Goal: Task Accomplishment & Management: Use online tool/utility

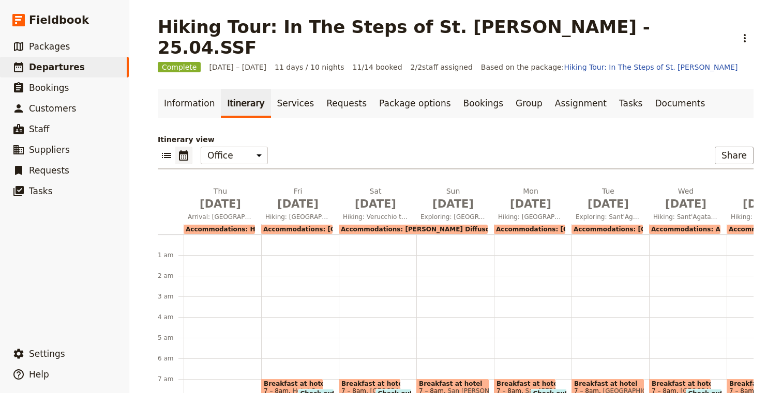
scroll to position [180, 0]
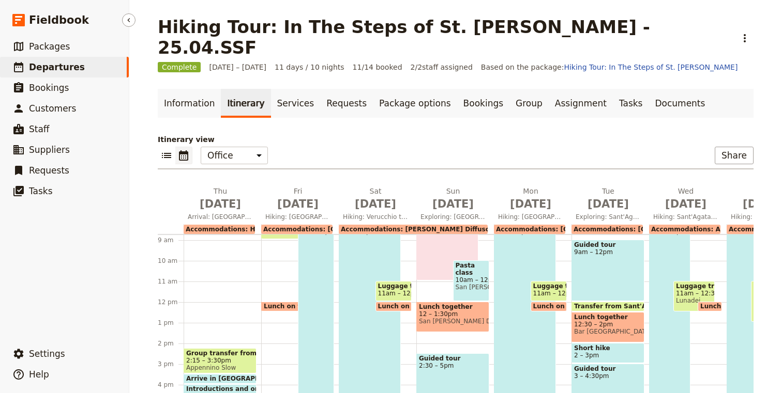
click at [73, 67] on span "Departures" at bounding box center [57, 67] width 56 height 10
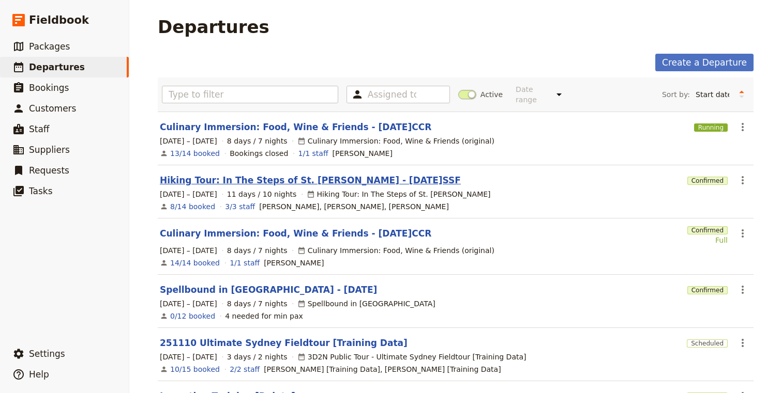
click at [217, 174] on link "Hiking Tour: In The Steps of St. Francis - 2025.10.02.SSF" at bounding box center [310, 180] width 301 height 12
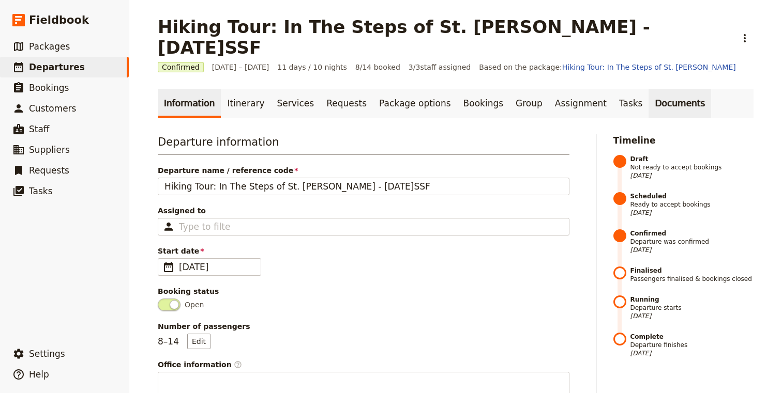
click at [648, 89] on link "Documents" at bounding box center [679, 103] width 63 height 29
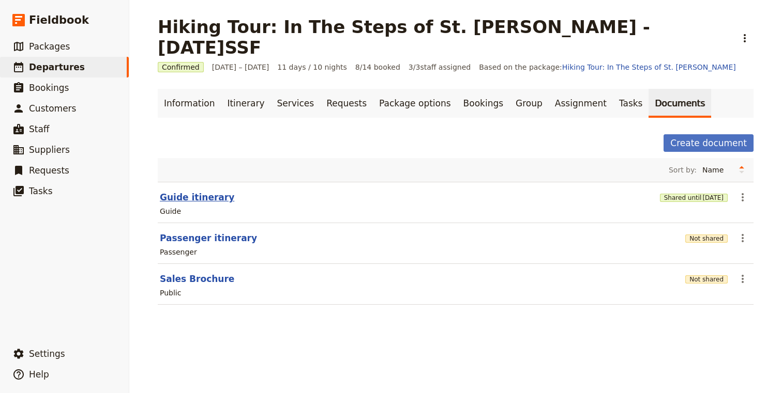
click at [195, 191] on button "Guide itinerary" at bounding box center [197, 197] width 74 height 12
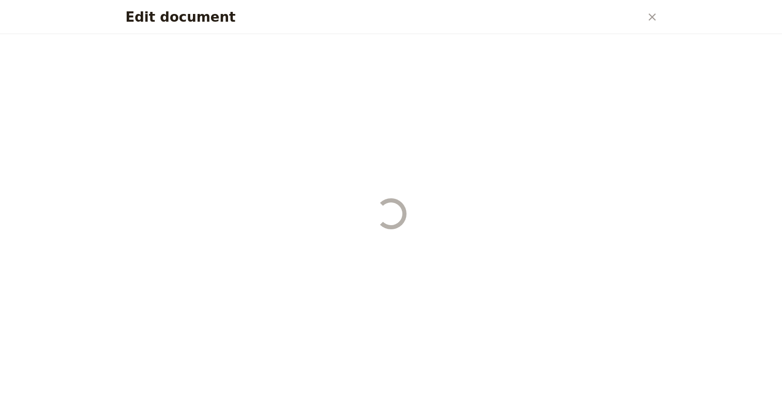
select select "STAFF"
select select "RUN_SHEET"
select select "DEFAULT"
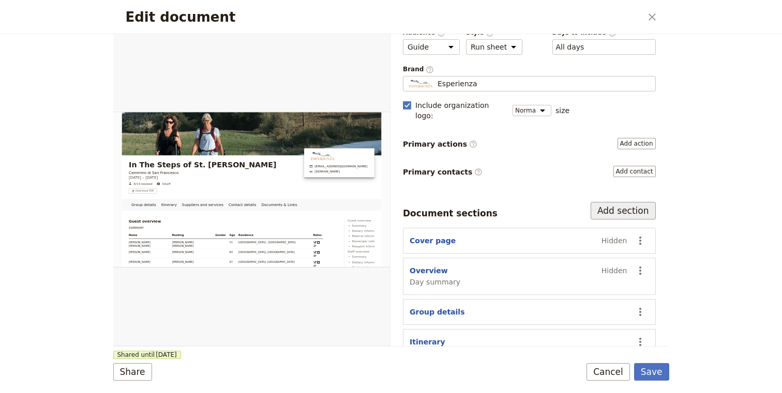
scroll to position [159, 0]
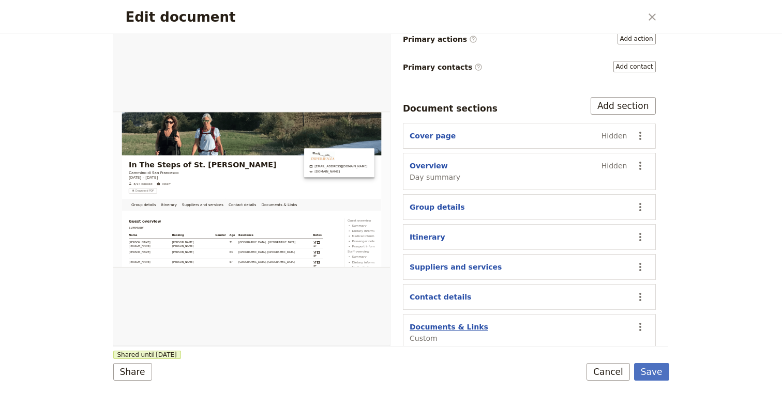
click at [449, 322] on button "Documents & Links" at bounding box center [449, 327] width 79 height 10
select select "CUSTOM"
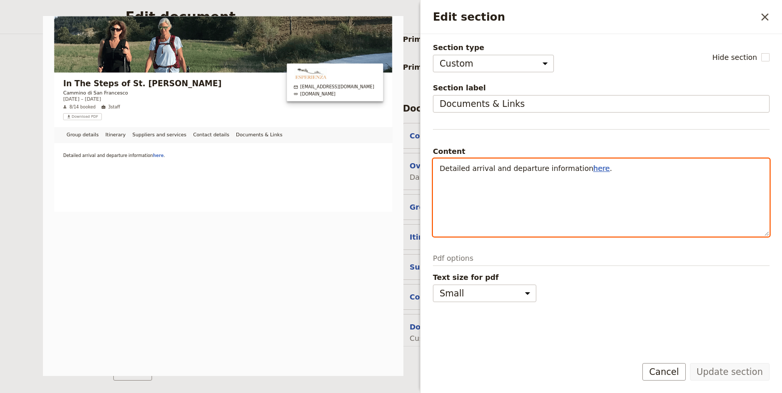
click at [593, 170] on span "here" at bounding box center [601, 168] width 17 height 8
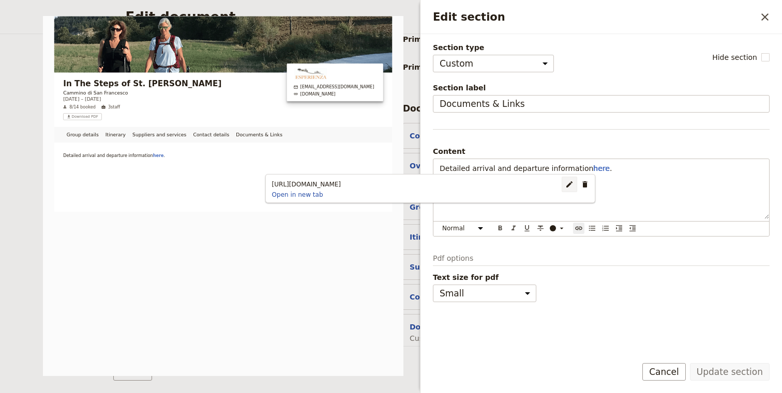
click at [567, 185] on button "​" at bounding box center [570, 185] width 16 height 16
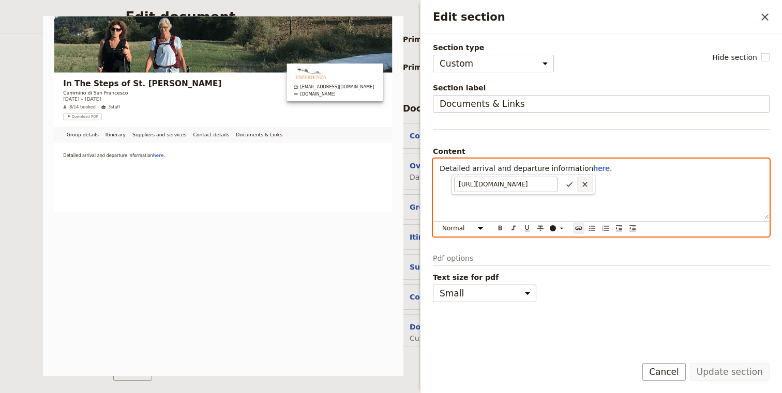
click at [583, 185] on icon "Cancel link url changes" at bounding box center [585, 184] width 8 height 8
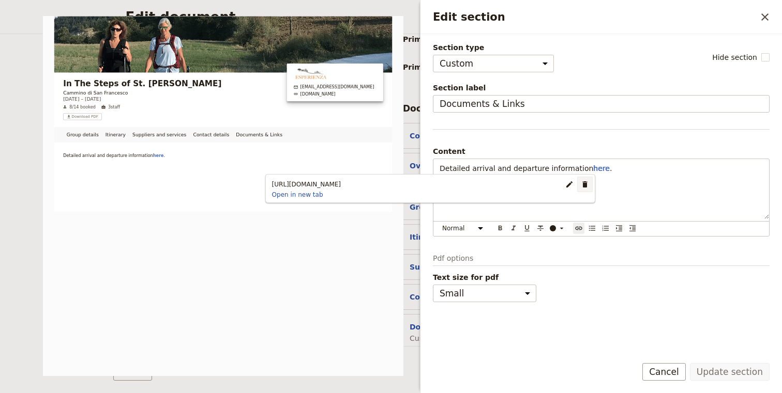
click at [585, 184] on icon "Remove link" at bounding box center [584, 184] width 5 height 6
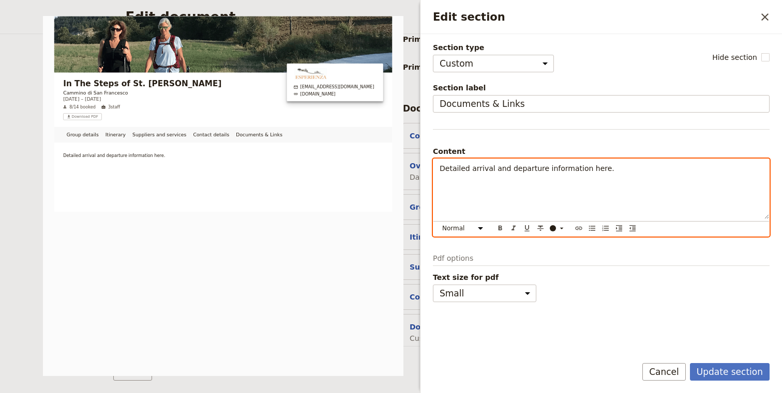
click at [587, 170] on span "Detailed arrival and departure information here." at bounding box center [527, 168] width 175 height 8
click at [581, 228] on icon "Insert link" at bounding box center [578, 228] width 8 height 8
type input "https://drive.google.com/file/d/1pyYd724bPya3KszaAymCqXCV73AVhM3t/view?usp=shar…"
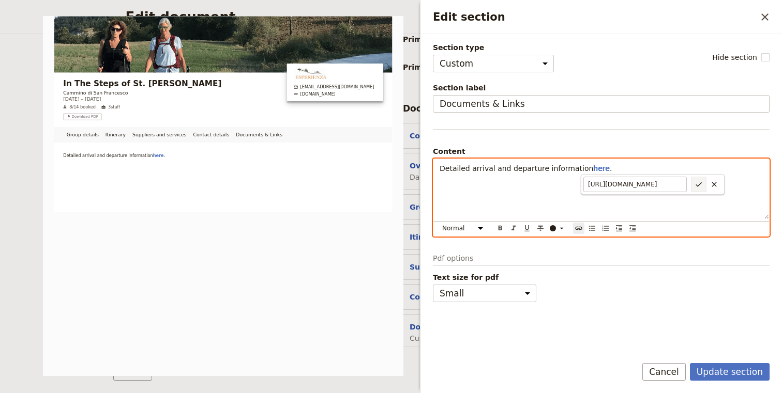
click at [697, 184] on icon "Confirm link url changes" at bounding box center [698, 184] width 8 height 8
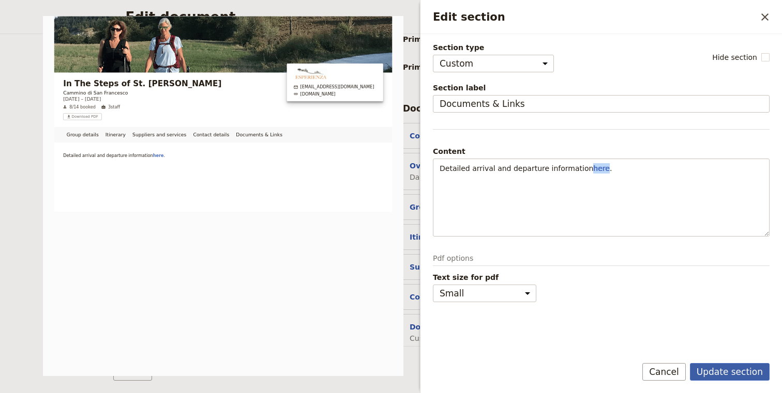
click at [717, 368] on button "Update section" at bounding box center [730, 372] width 80 height 18
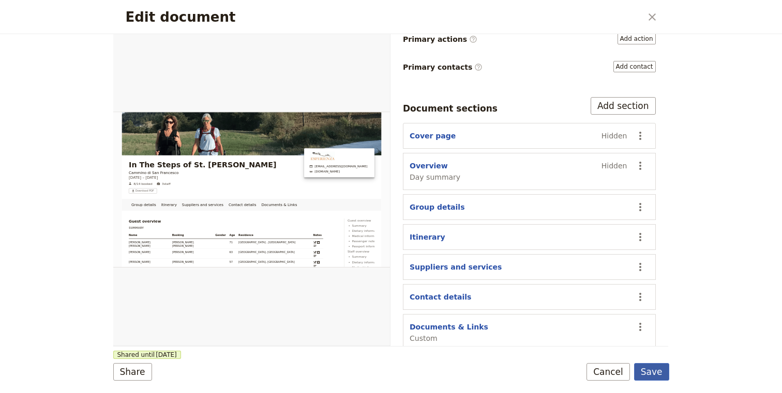
click at [658, 374] on button "Save" at bounding box center [651, 372] width 35 height 18
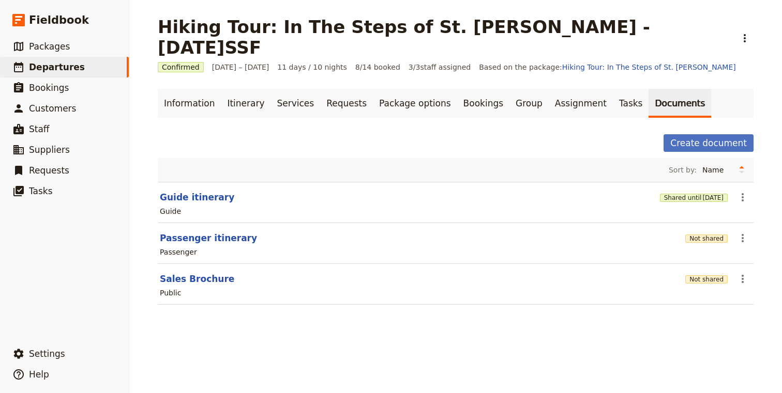
click at [648, 89] on link "Documents" at bounding box center [679, 103] width 63 height 29
click at [184, 191] on button "Guide itinerary" at bounding box center [197, 197] width 74 height 12
select select "STAFF"
select select "RUN_SHEET"
select select "DEFAULT"
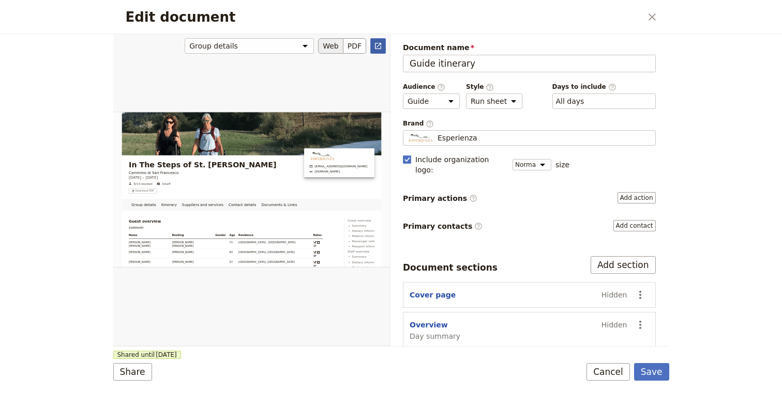
click at [374, 50] on icon "Open full preview" at bounding box center [378, 46] width 8 height 8
